Goal: Check status: Check status

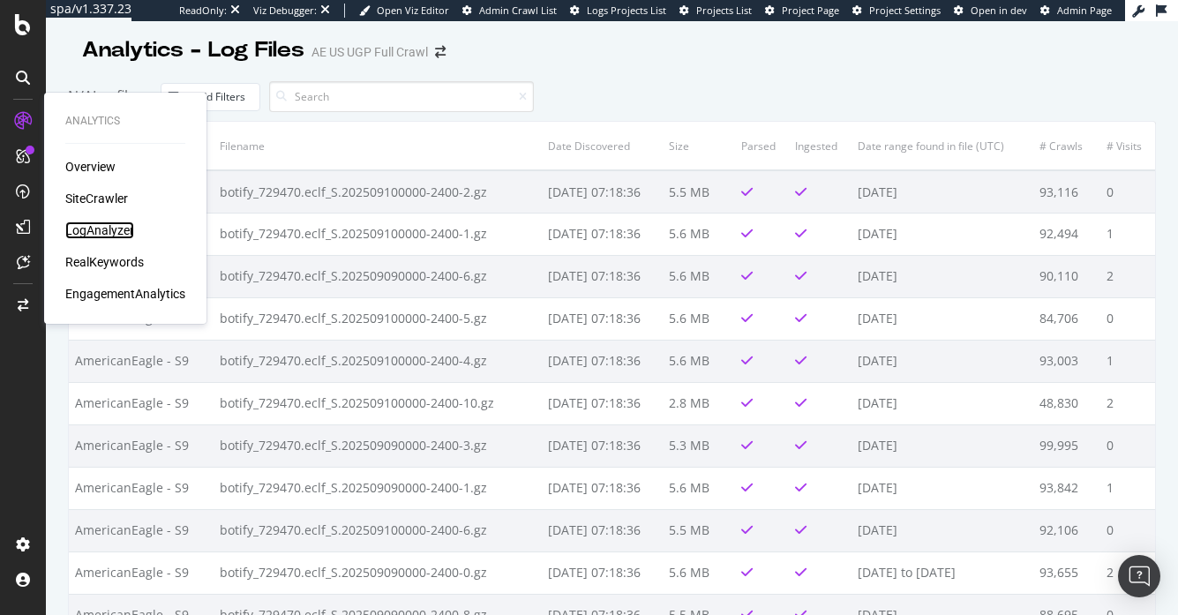
click at [94, 227] on div "LogAnalyzer" at bounding box center [99, 231] width 69 height 18
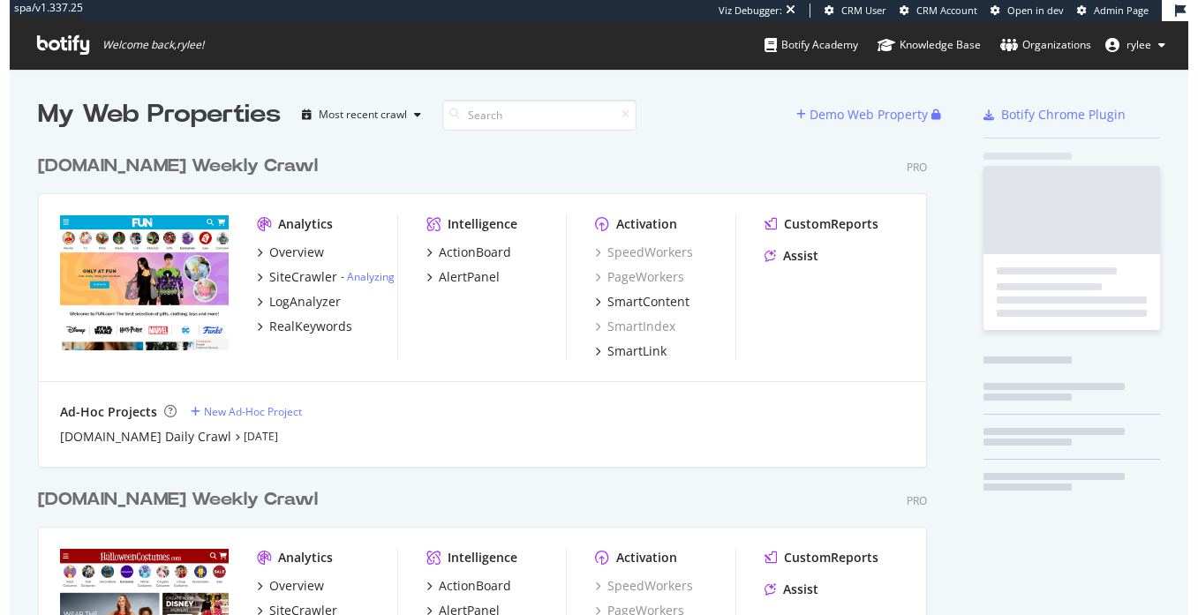
scroll to position [667, 903]
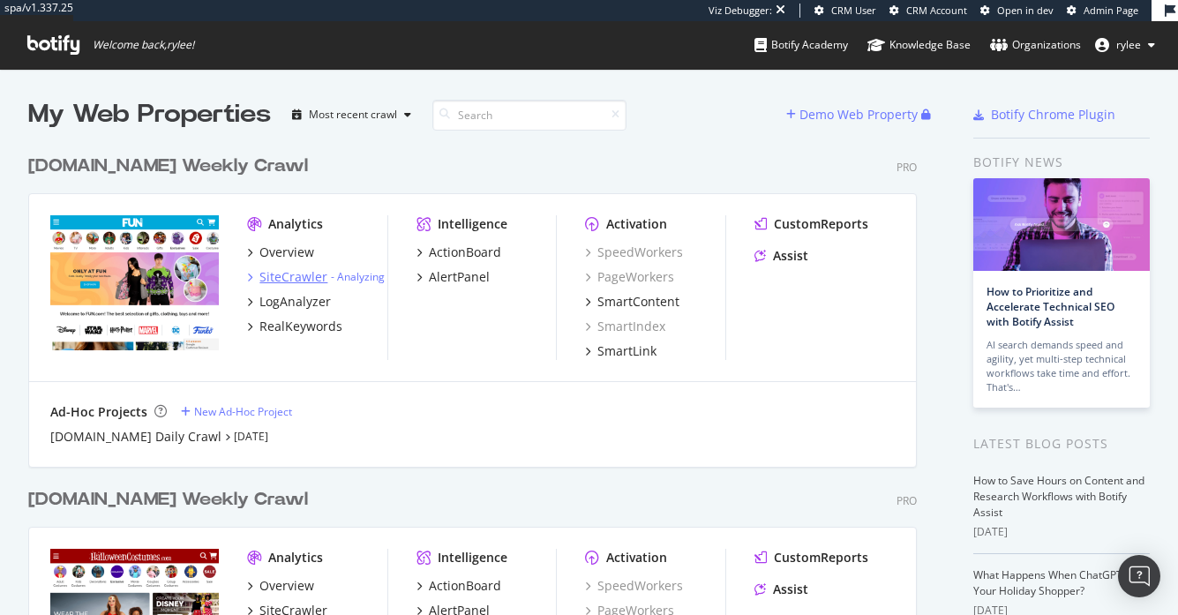
click at [291, 282] on div "SiteCrawler" at bounding box center [293, 277] width 68 height 18
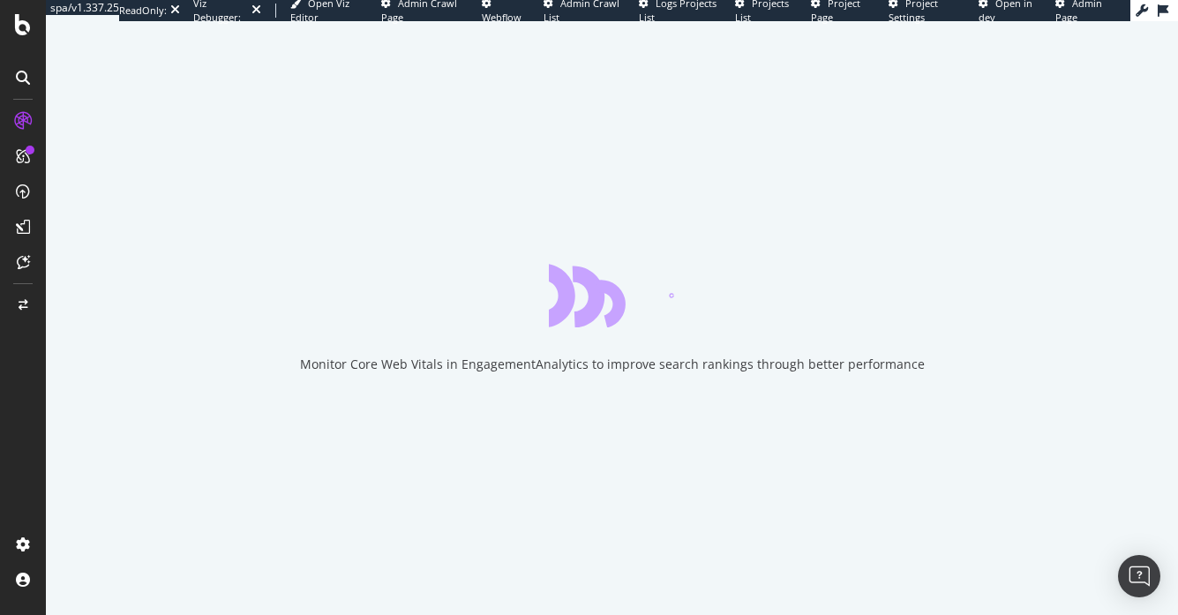
click at [1073, 7] on span "Admin Page" at bounding box center [1079, 9] width 47 height 27
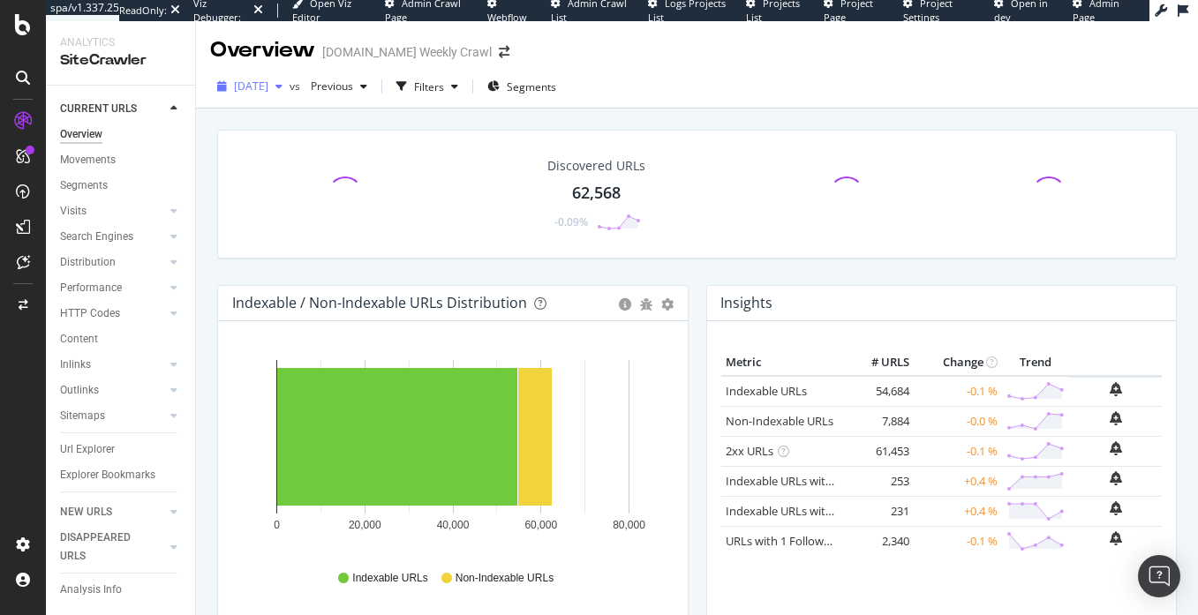
click at [289, 77] on div "2025 Sep. 4th" at bounding box center [249, 86] width 79 height 26
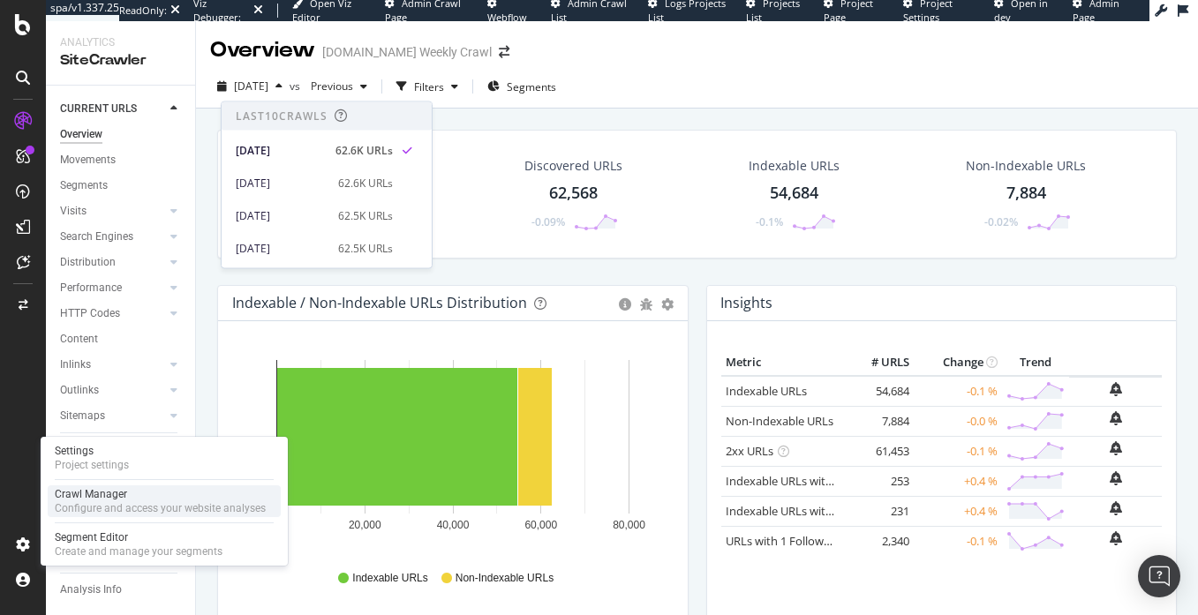
click at [96, 508] on div "Configure and access your website analyses" at bounding box center [160, 508] width 211 height 14
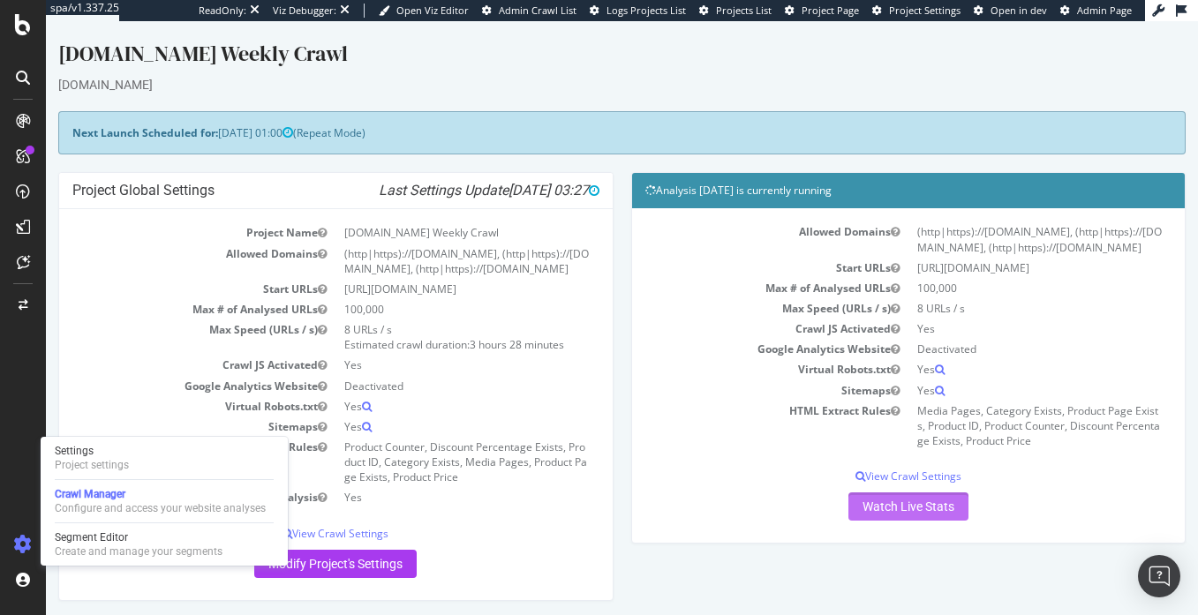
click at [886, 503] on link "Watch Live Stats" at bounding box center [908, 506] width 120 height 28
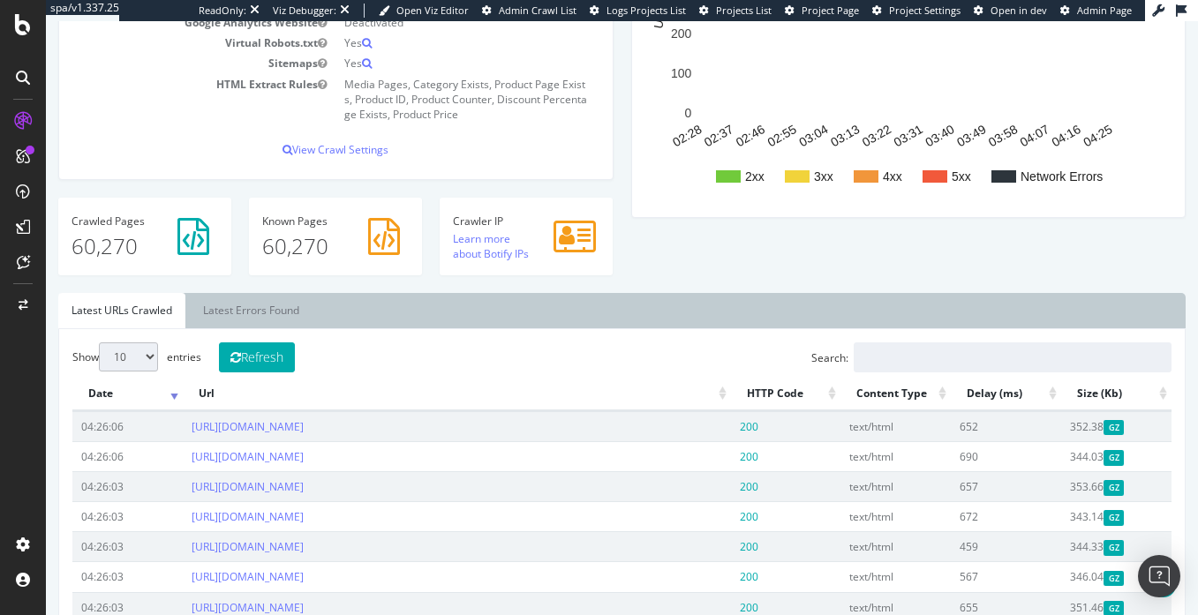
scroll to position [433, 0]
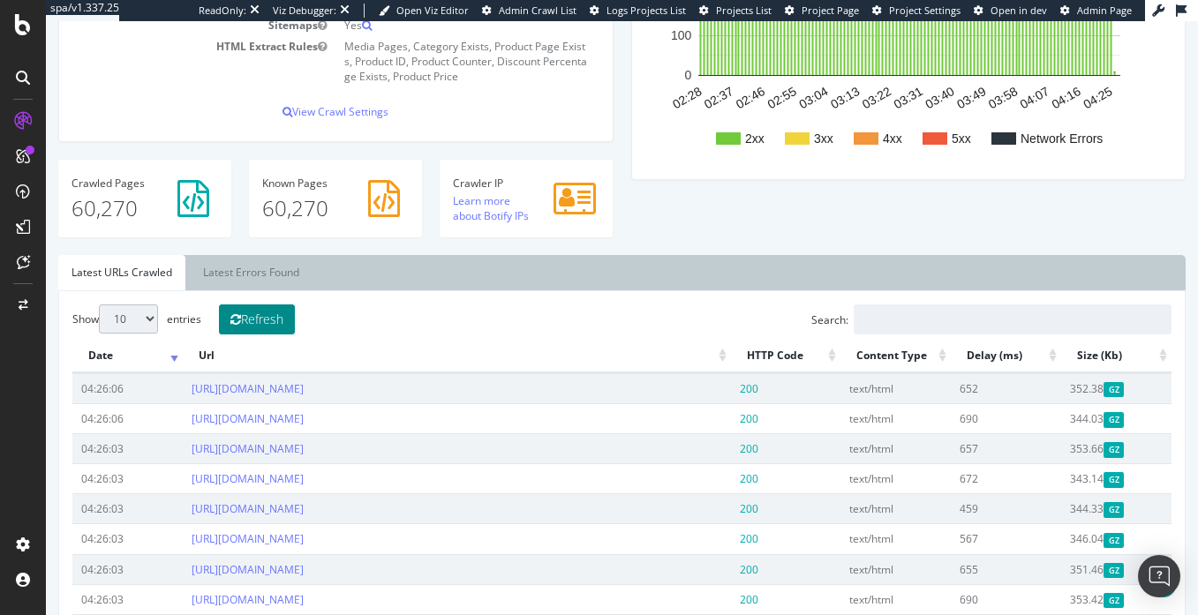
click at [276, 320] on button "Refresh" at bounding box center [257, 319] width 76 height 30
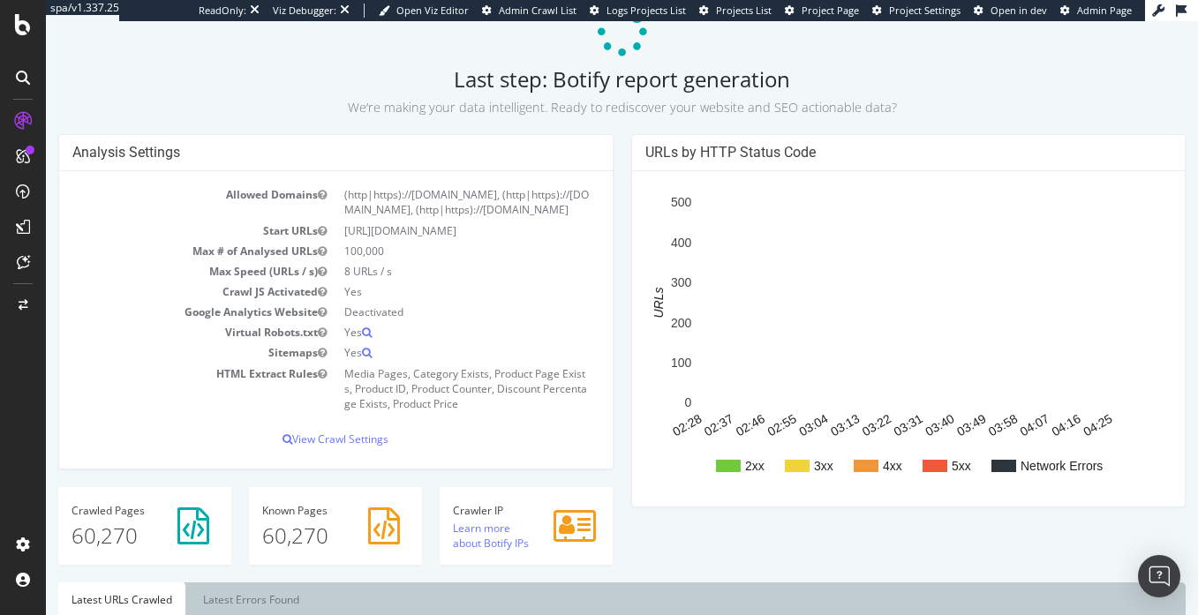
scroll to position [99, 0]
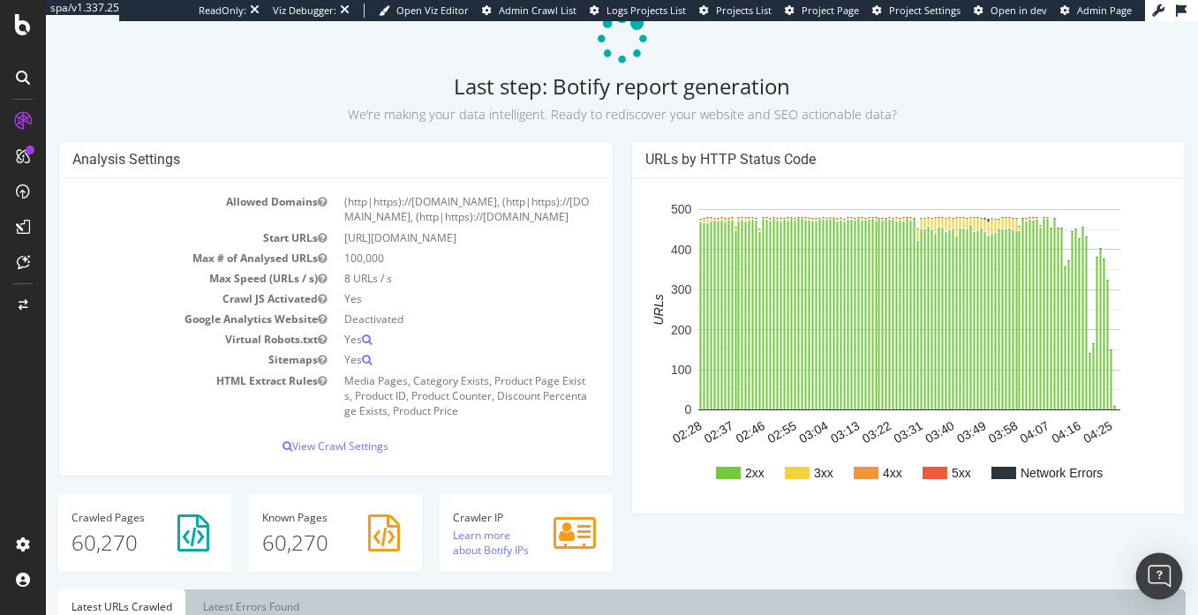
click at [1149, 576] on div "Open Intercom Messenger" at bounding box center [1159, 576] width 47 height 47
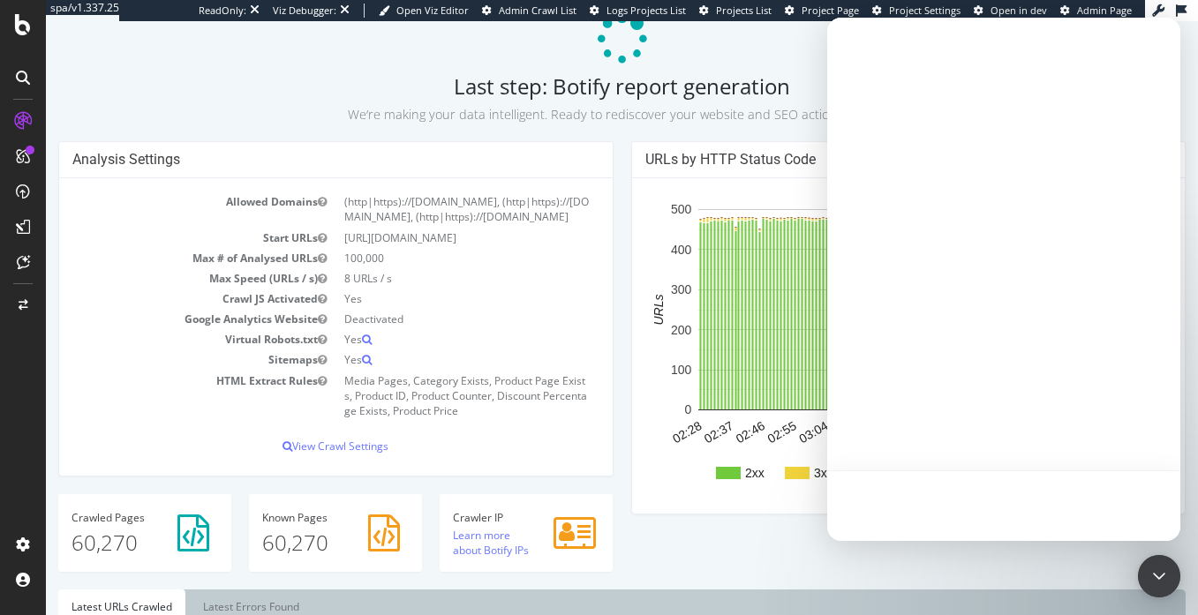
scroll to position [0, 0]
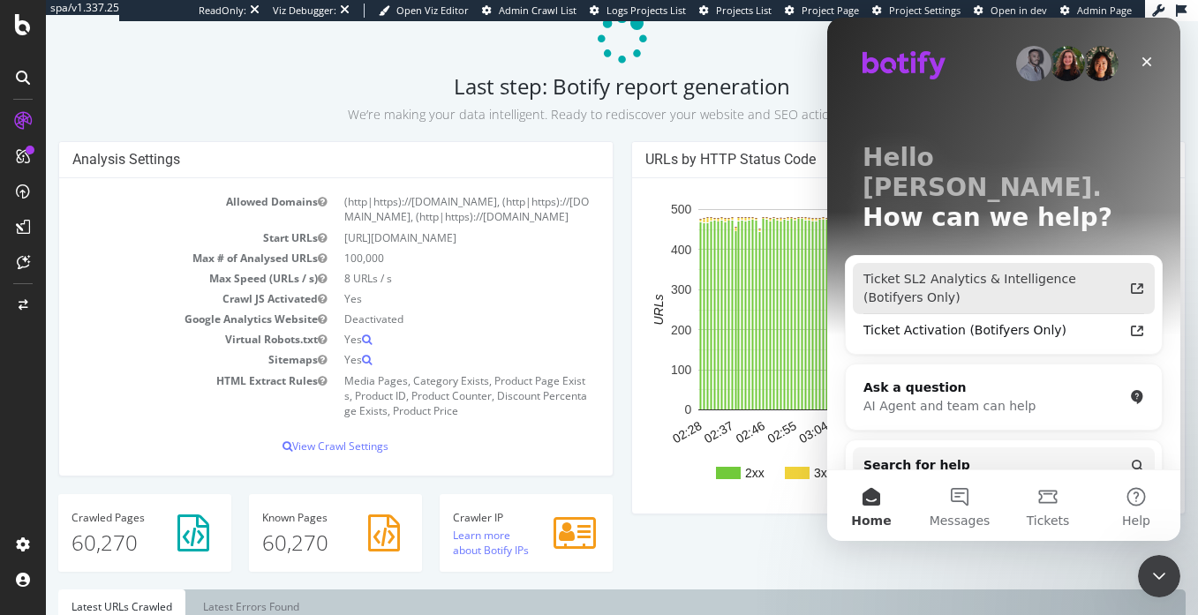
click at [1069, 270] on div "Ticket SL2 Analytics & Intelligence (Botifyers Only)" at bounding box center [992, 288] width 259 height 37
